Goal: Navigation & Orientation: Find specific page/section

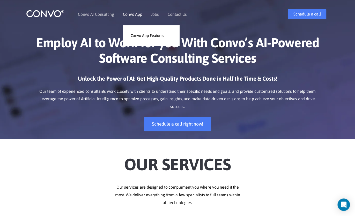
click at [133, 16] on link "Convo App" at bounding box center [132, 14] width 19 height 4
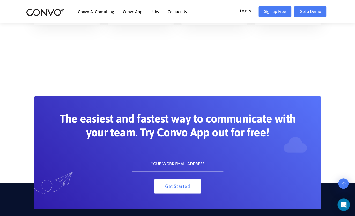
scroll to position [989, 0]
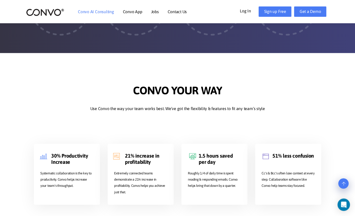
click at [88, 14] on link "Convo AI Consulting" at bounding box center [96, 12] width 36 height 4
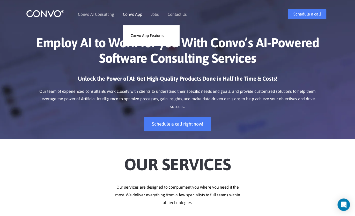
click at [137, 16] on link "Convo App" at bounding box center [132, 14] width 19 height 4
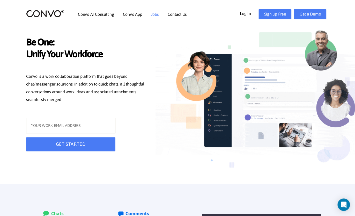
click at [156, 14] on link "Jobs" at bounding box center [155, 14] width 8 height 4
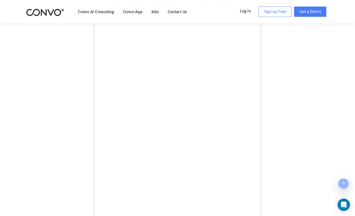
scroll to position [161, 0]
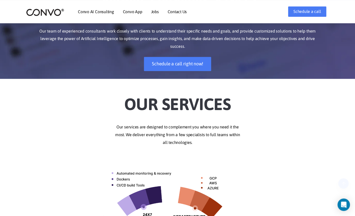
scroll to position [123, 0]
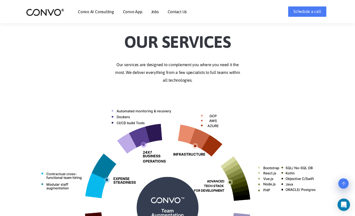
click at [316, 79] on p "Our services are designed to complement you where you need it the most. We deli…" at bounding box center [177, 72] width 287 height 23
